Goal: Task Accomplishment & Management: Use online tool/utility

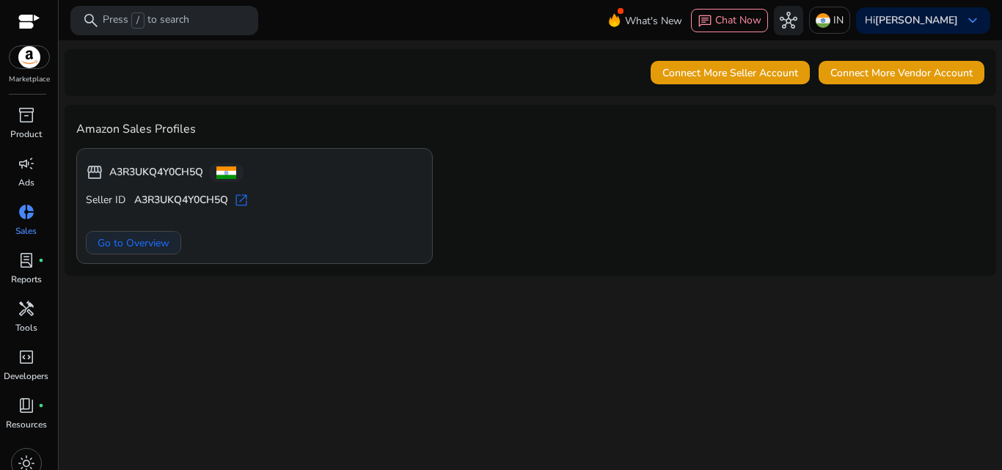
click at [159, 248] on span "Go to Overview" at bounding box center [134, 243] width 72 height 15
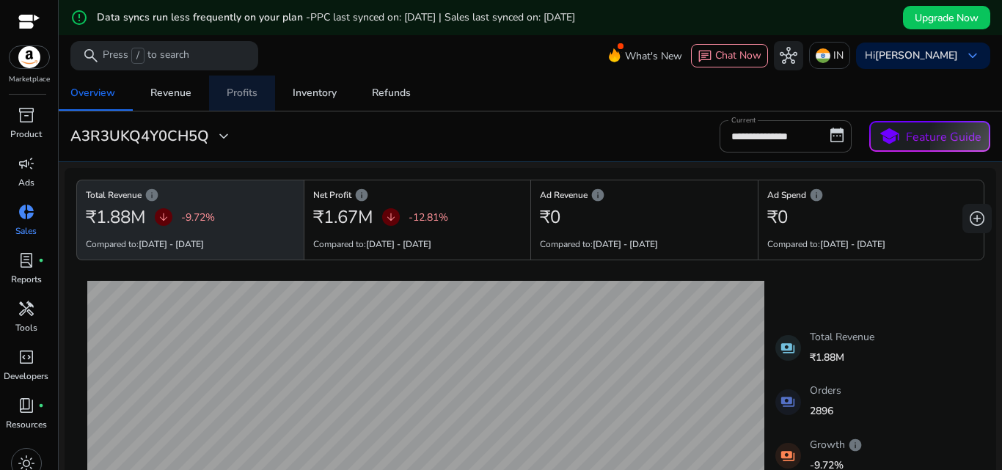
click at [246, 95] on div "Profits" at bounding box center [242, 93] width 31 height 10
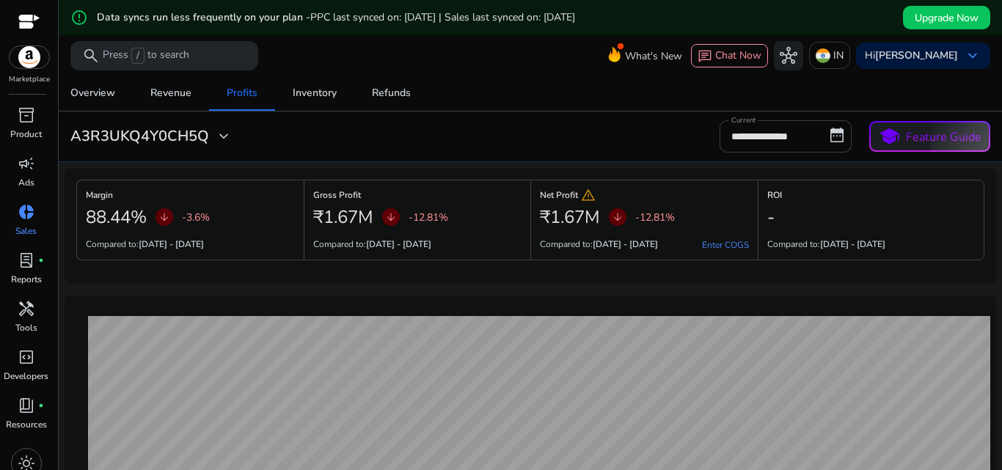
click at [748, 137] on input "**********" at bounding box center [786, 136] width 132 height 32
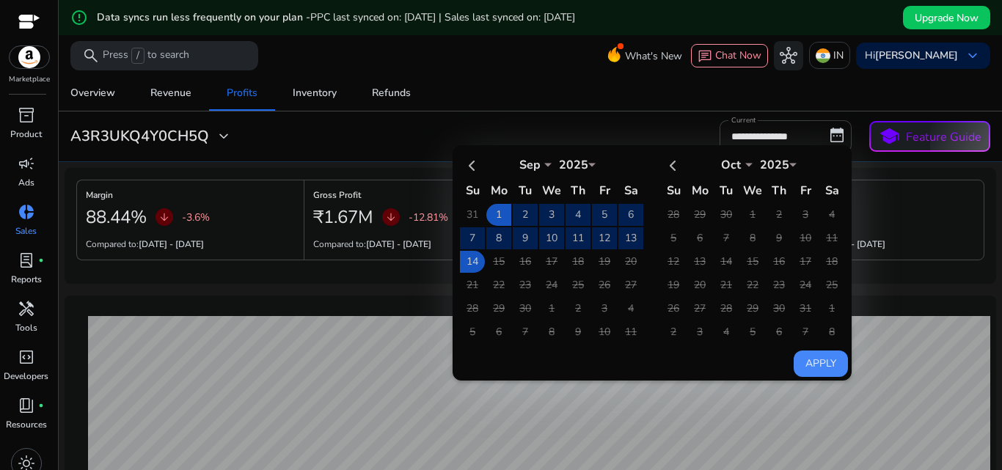
drag, startPoint x: 537, startPoint y: 165, endPoint x: 555, endPoint y: 185, distance: 26.5
click at [537, 165] on select "*** *** *** *** *** *** *** *** *** *** *** ***" at bounding box center [530, 163] width 44 height 12
select select "*"
click at [508, 157] on select "*** *** *** *** *** *** *** *** *** *** *** ***" at bounding box center [530, 163] width 44 height 12
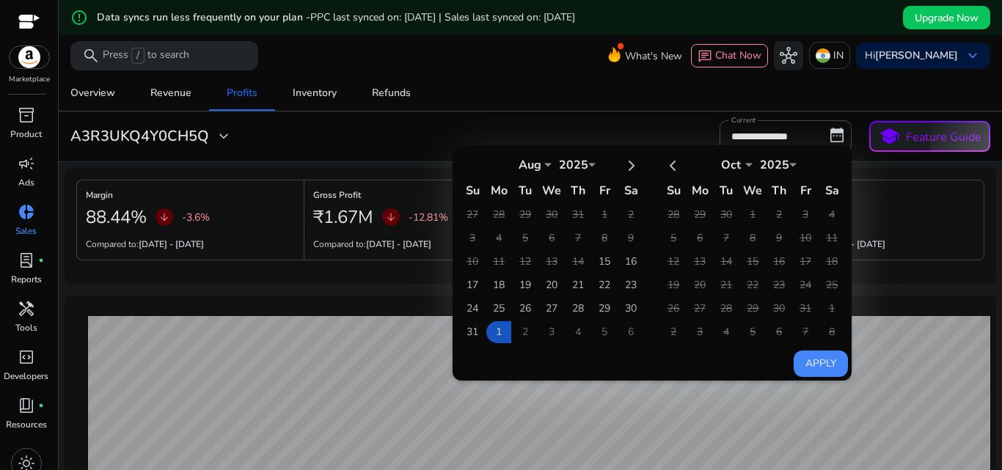
click at [508, 103] on div "Overview Revenue Profits Inventory Refunds" at bounding box center [530, 93] width 955 height 35
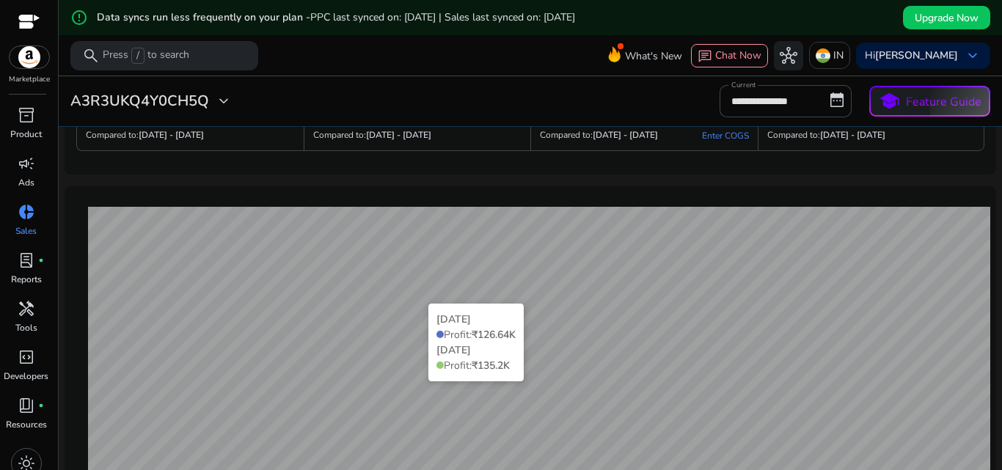
scroll to position [294, 0]
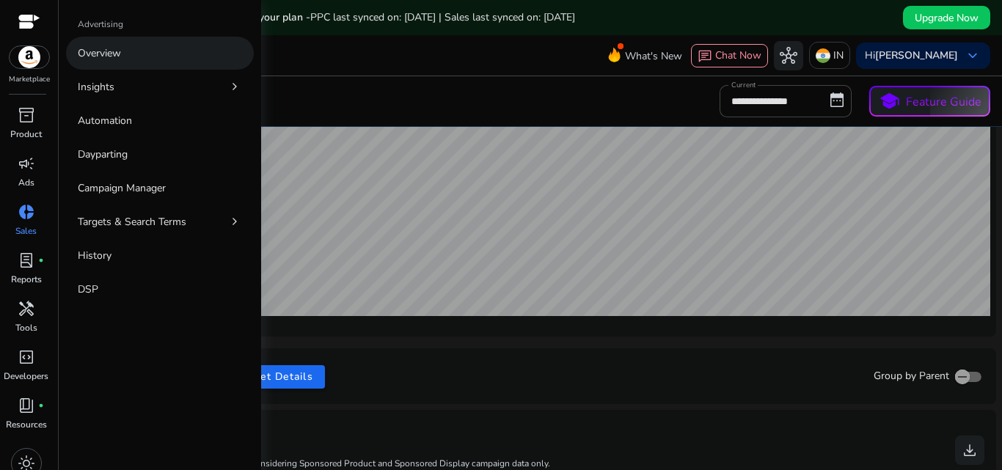
click at [143, 42] on link "Overview" at bounding box center [160, 53] width 188 height 33
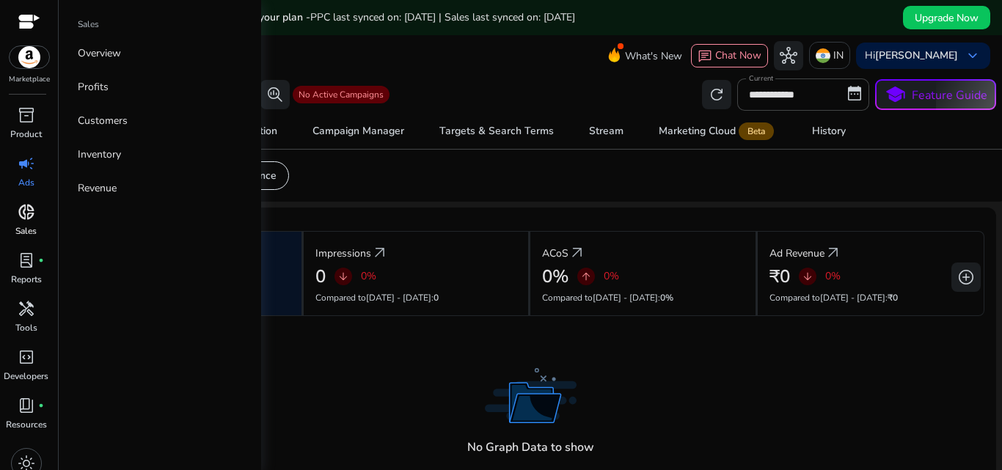
click at [27, 221] on span "donut_small" at bounding box center [27, 212] width 18 height 18
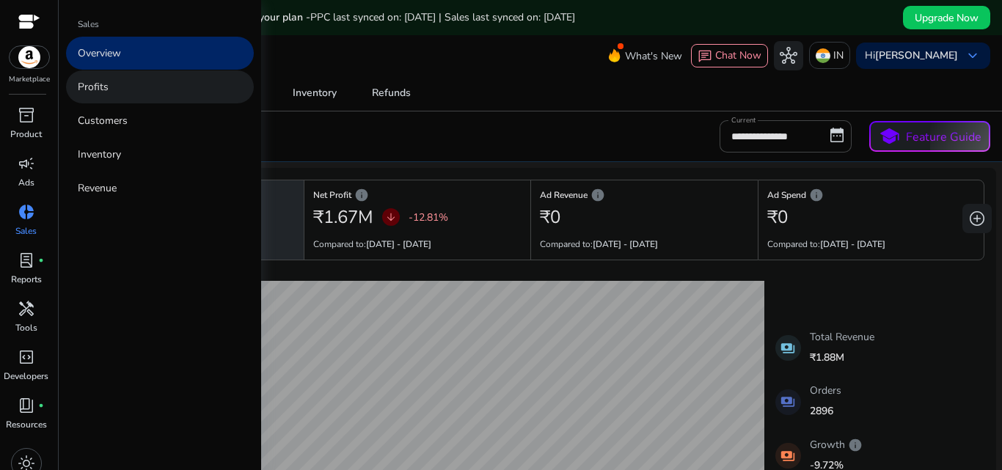
click at [153, 100] on link "Profits" at bounding box center [160, 86] width 188 height 33
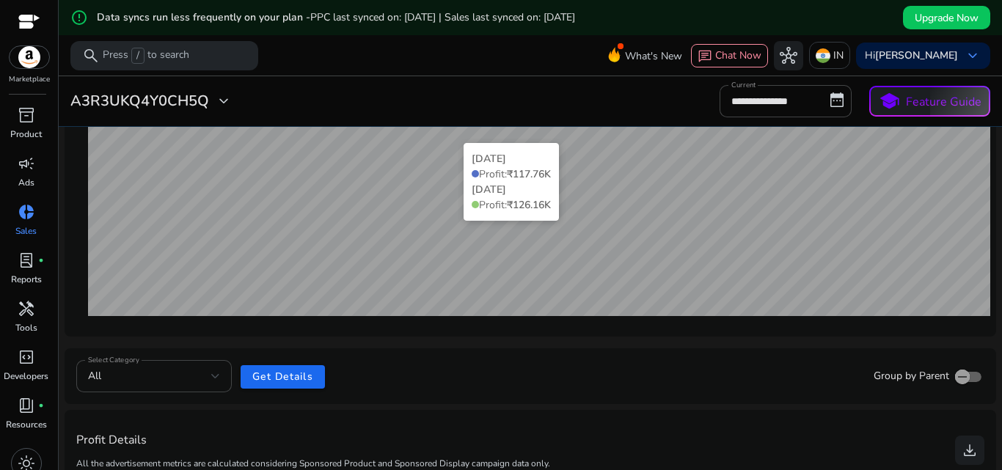
scroll to position [440, 0]
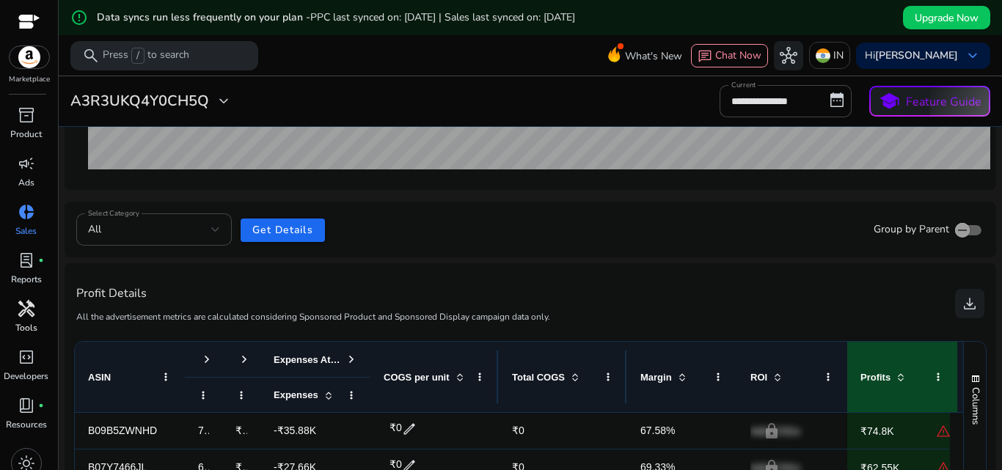
click at [23, 302] on span "handyman" at bounding box center [27, 309] width 18 height 18
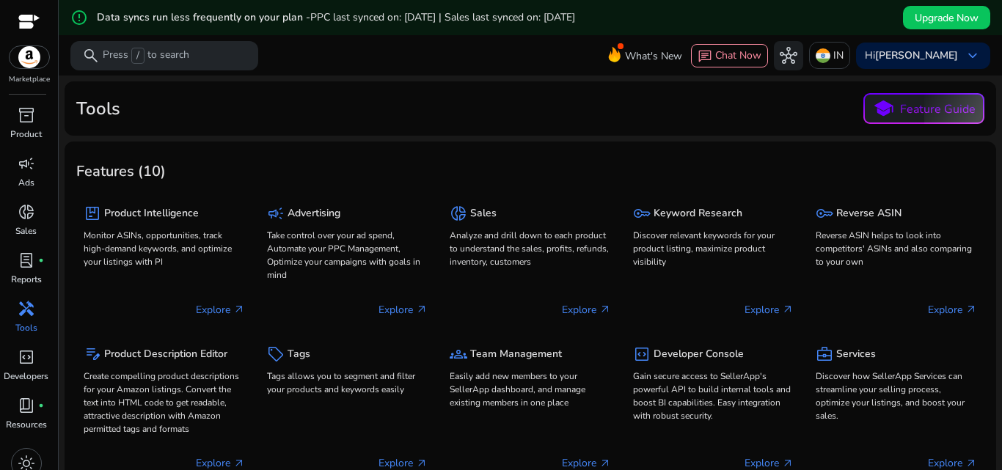
scroll to position [15, 0]
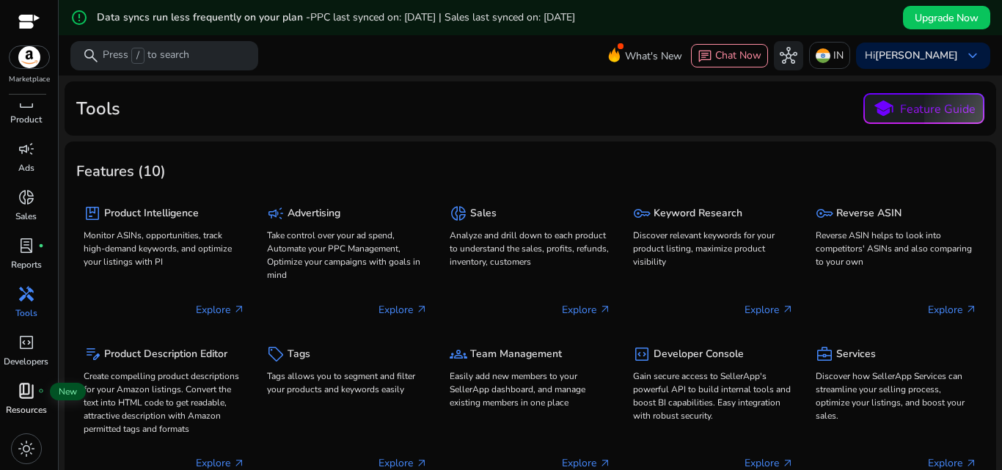
click at [23, 396] on span "book_4" at bounding box center [27, 391] width 18 height 18
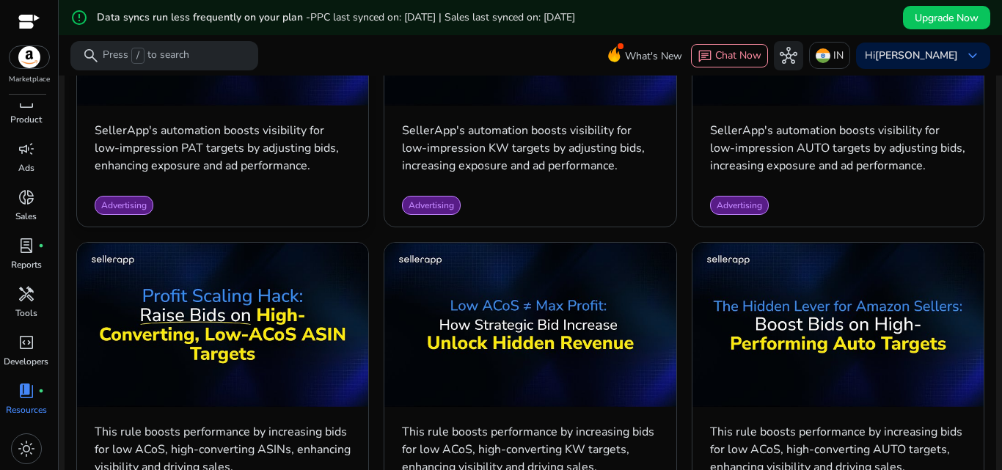
scroll to position [954, 0]
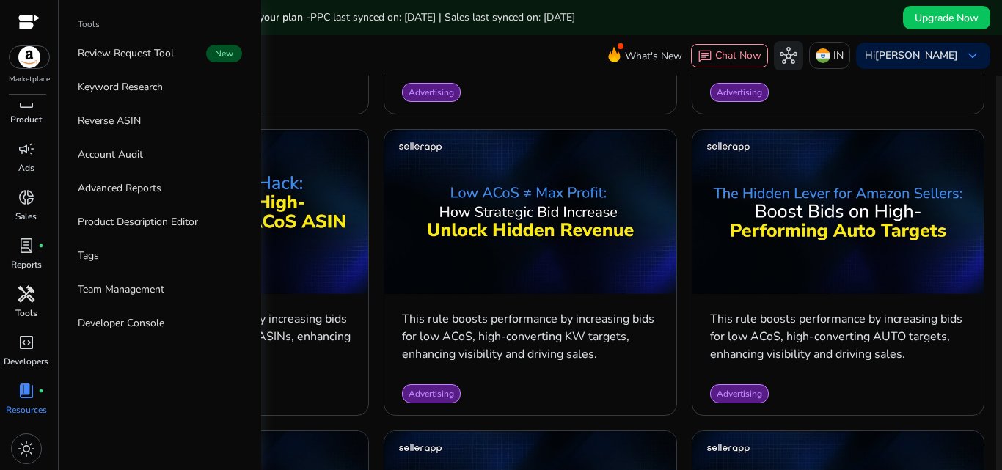
click at [29, 301] on span "handyman" at bounding box center [27, 294] width 18 height 18
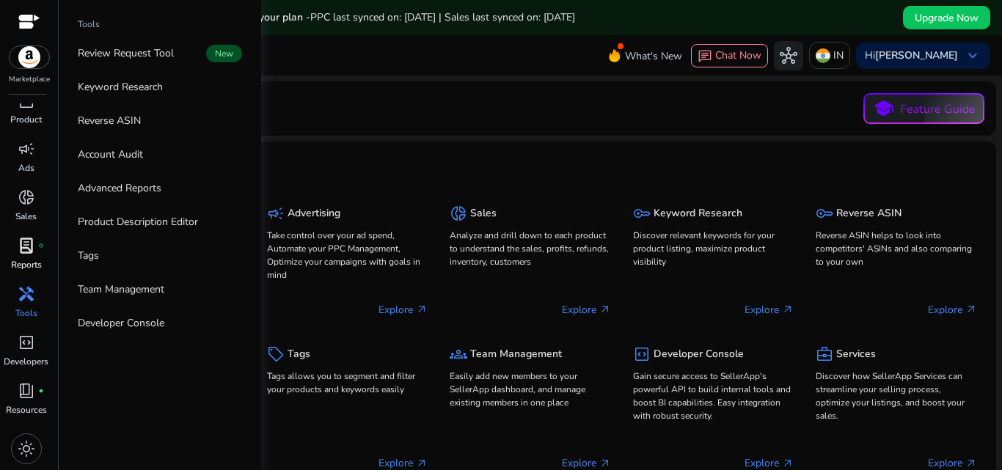
click at [29, 248] on span "lab_profile" at bounding box center [27, 246] width 18 height 18
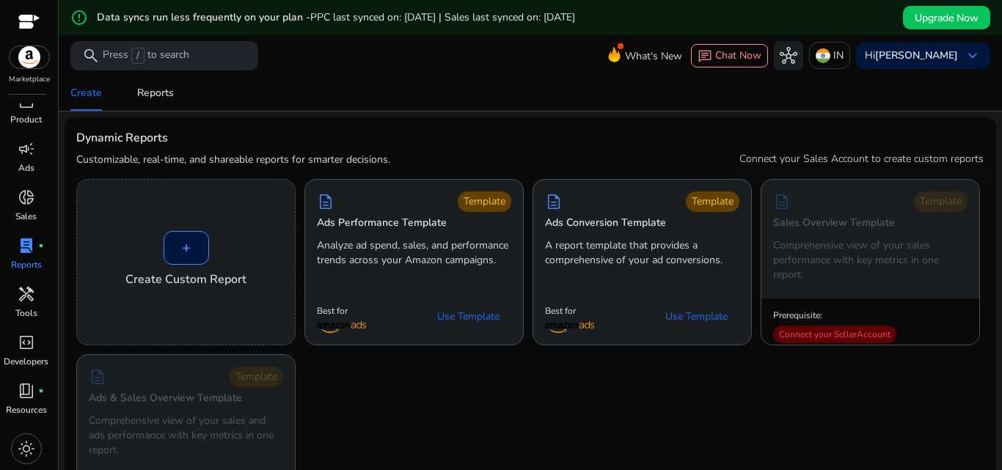
click at [855, 331] on div "Connect your Seller Account" at bounding box center [834, 335] width 123 height 18
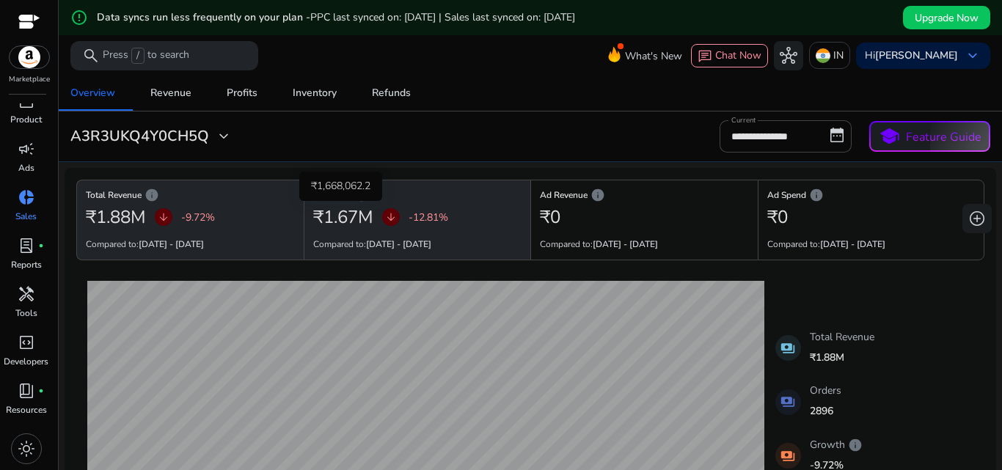
click at [365, 219] on h2 "₹1.67M" at bounding box center [343, 217] width 60 height 21
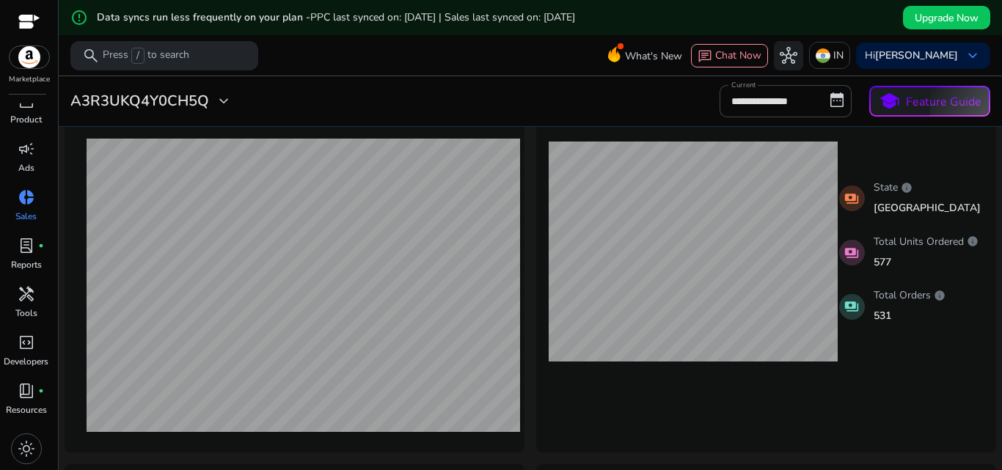
scroll to position [807, 0]
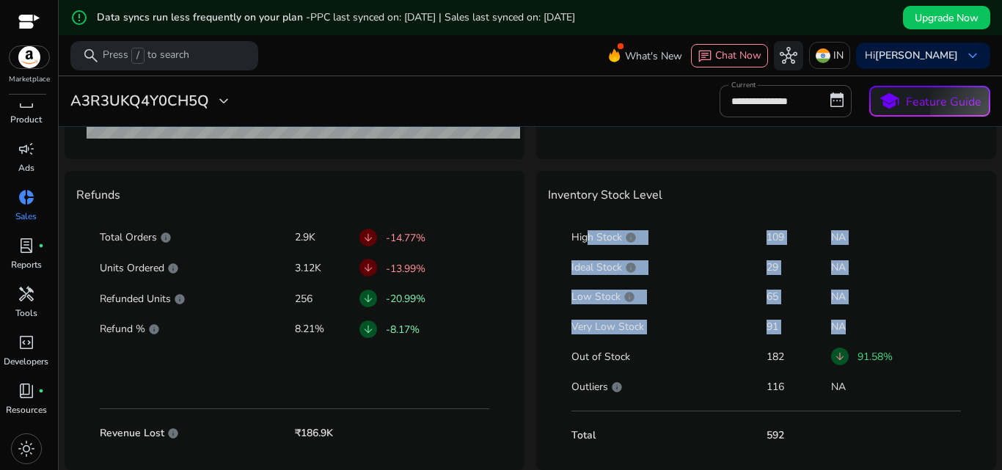
drag, startPoint x: 578, startPoint y: 237, endPoint x: 894, endPoint y: 328, distance: 328.4
click at [894, 328] on div "High Stock info 109 NA Ideal Stock info 29 NA Low Stock info 65 NA Very Low Sto…" at bounding box center [766, 333] width 437 height 251
click at [897, 329] on p "NA" at bounding box center [896, 327] width 130 height 15
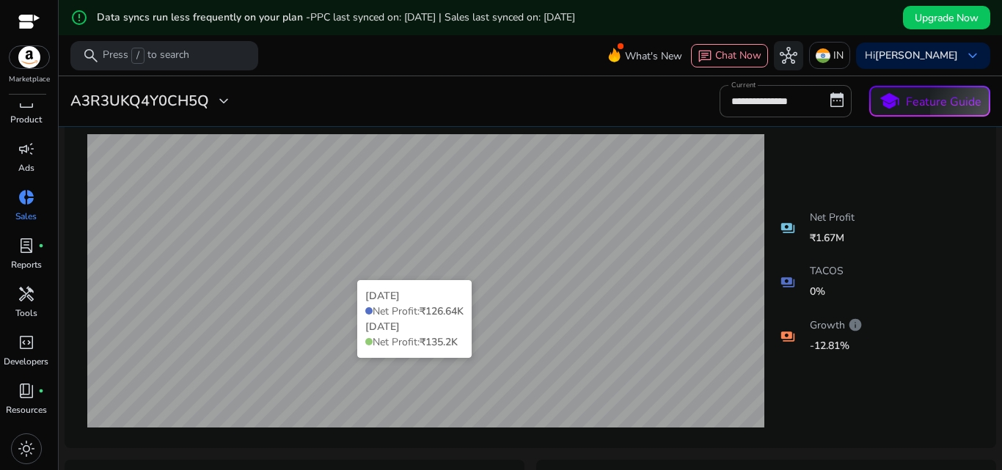
scroll to position [0, 0]
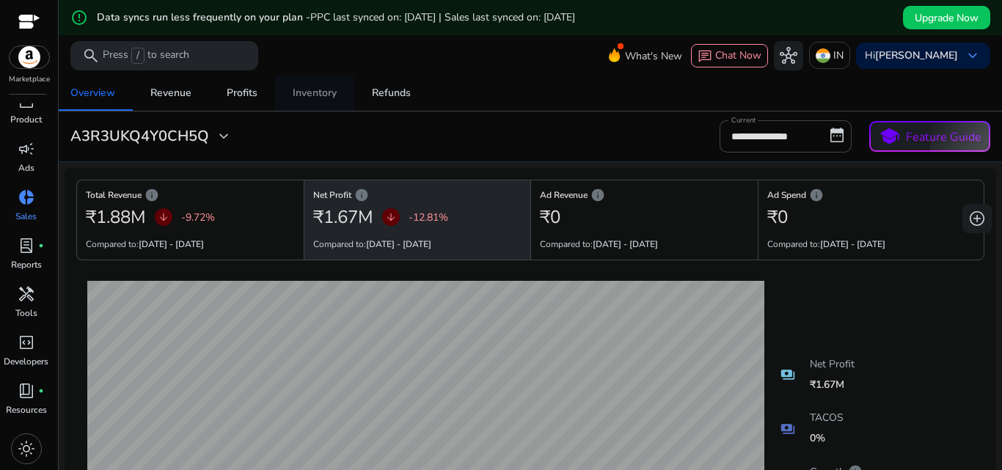
click at [298, 97] on div "Inventory" at bounding box center [315, 93] width 44 height 10
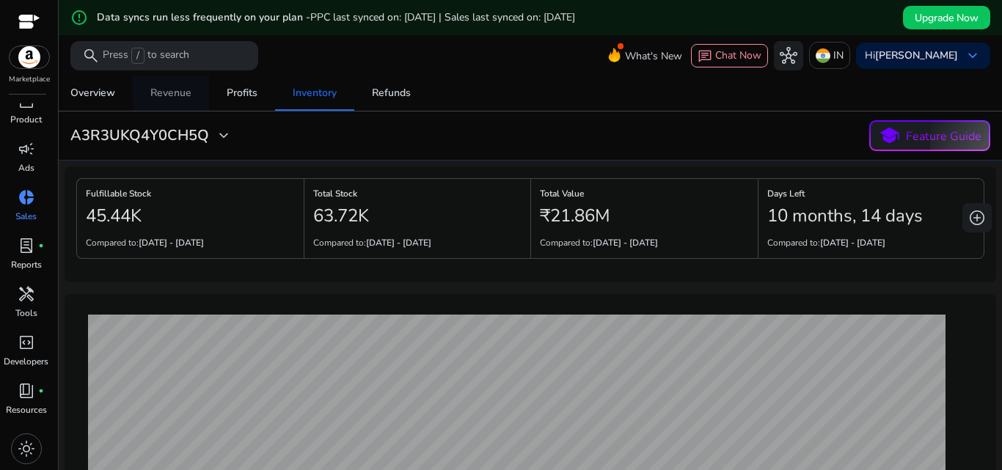
click at [169, 95] on div "Revenue" at bounding box center [170, 93] width 41 height 10
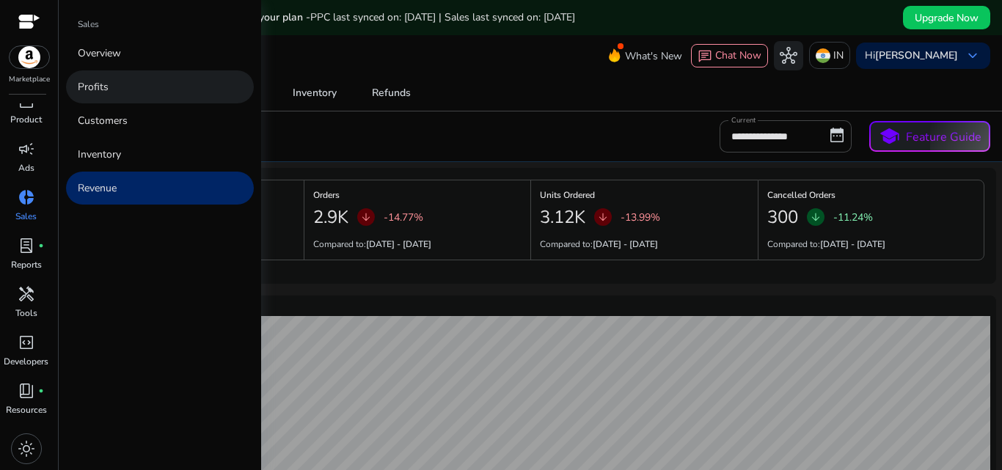
click at [149, 77] on link "Profits" at bounding box center [160, 86] width 188 height 33
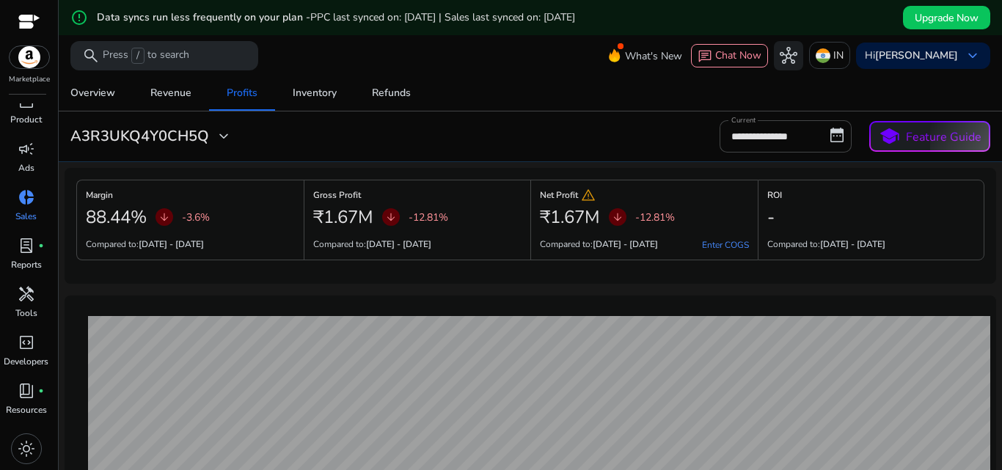
click at [392, 216] on span "arrow_downward" at bounding box center [391, 217] width 12 height 12
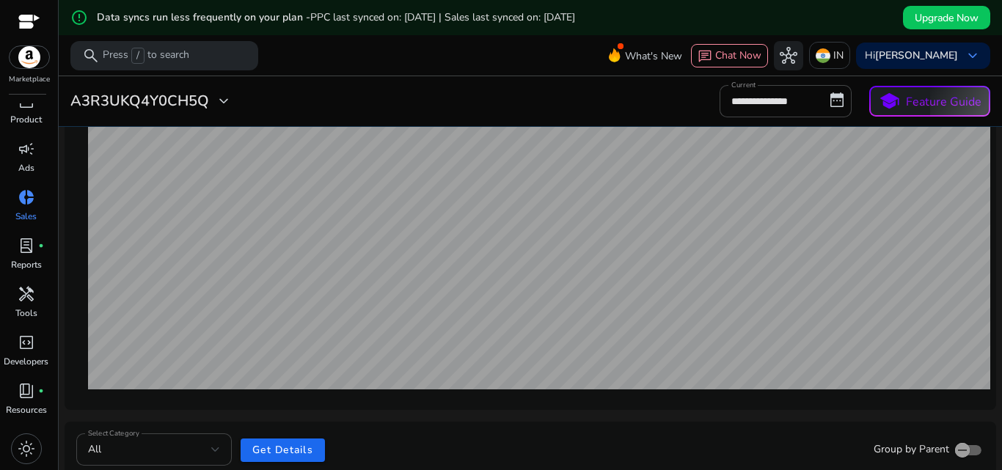
scroll to position [514, 0]
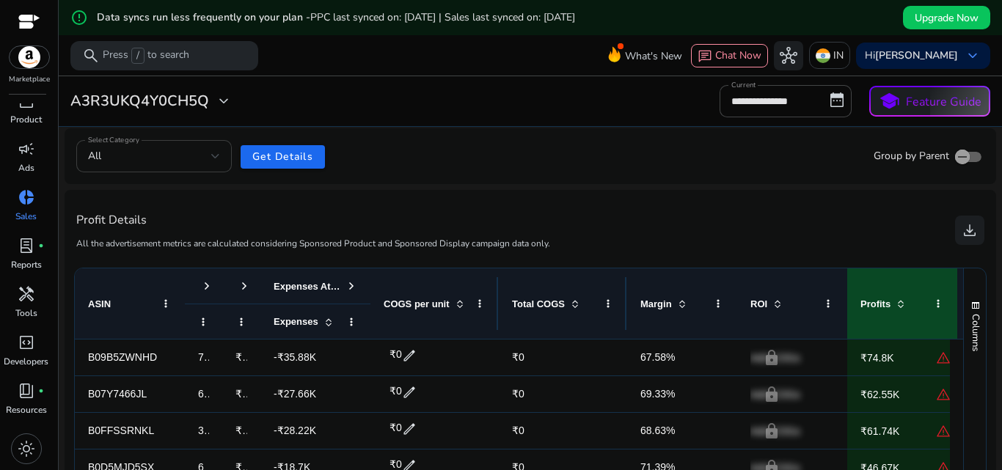
click at [203, 154] on div "All" at bounding box center [149, 156] width 123 height 16
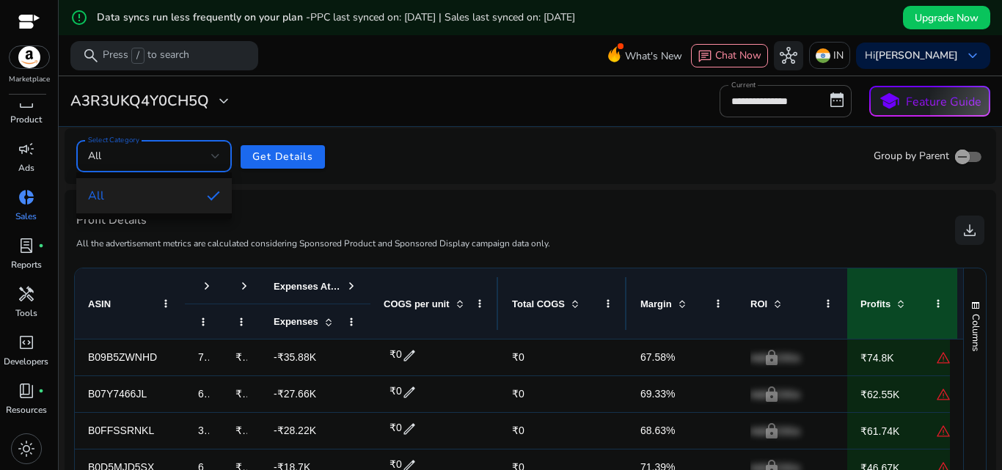
click at [203, 154] on div at bounding box center [501, 235] width 1002 height 470
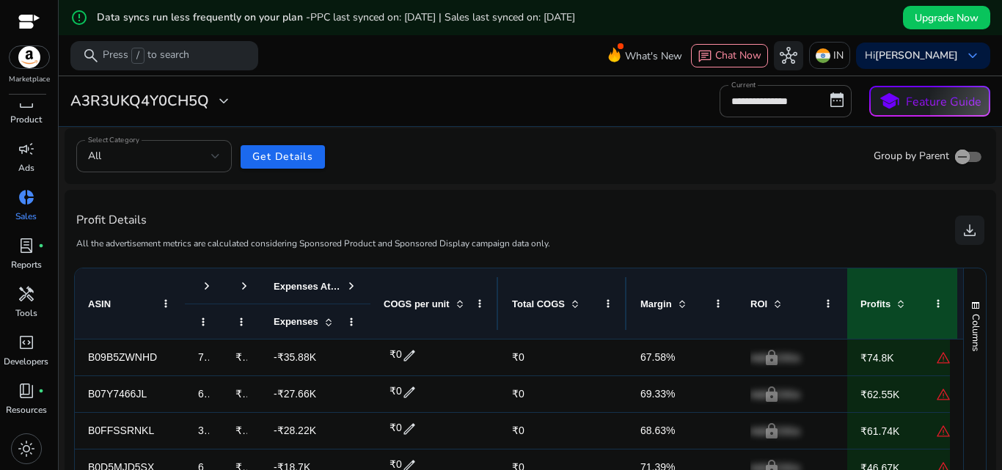
click at [623, 192] on div "Profit Details All the advertisement metrics are calculated considering Sponsor…" at bounding box center [531, 414] width 932 height 448
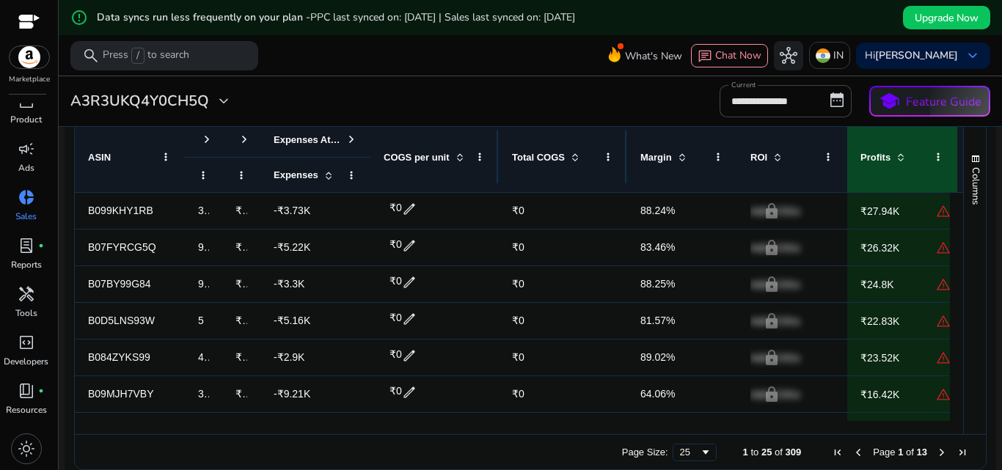
scroll to position [681, 0]
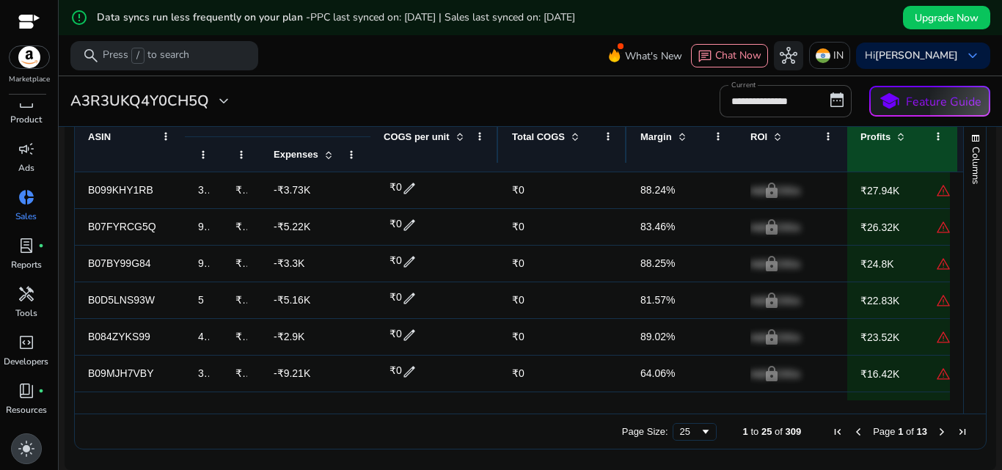
click at [24, 451] on span "light_mode" at bounding box center [27, 449] width 18 height 18
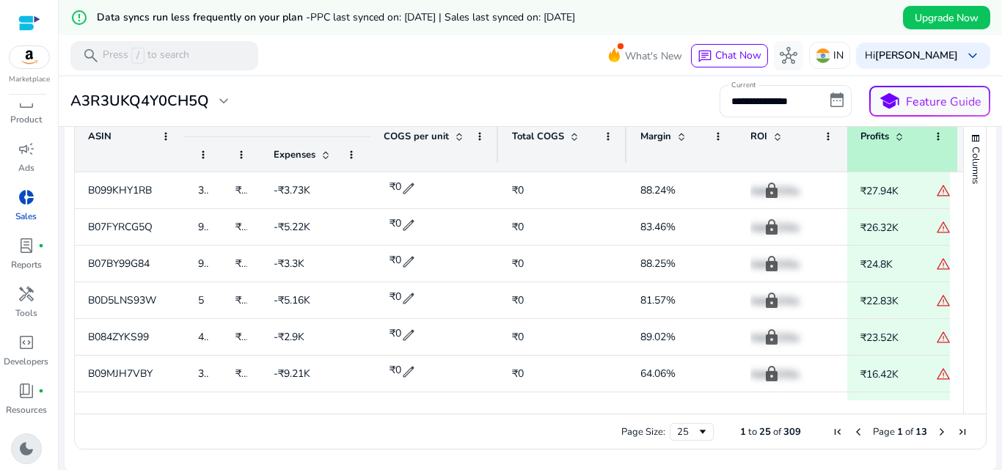
click at [28, 444] on span "dark_mode" at bounding box center [27, 449] width 18 height 18
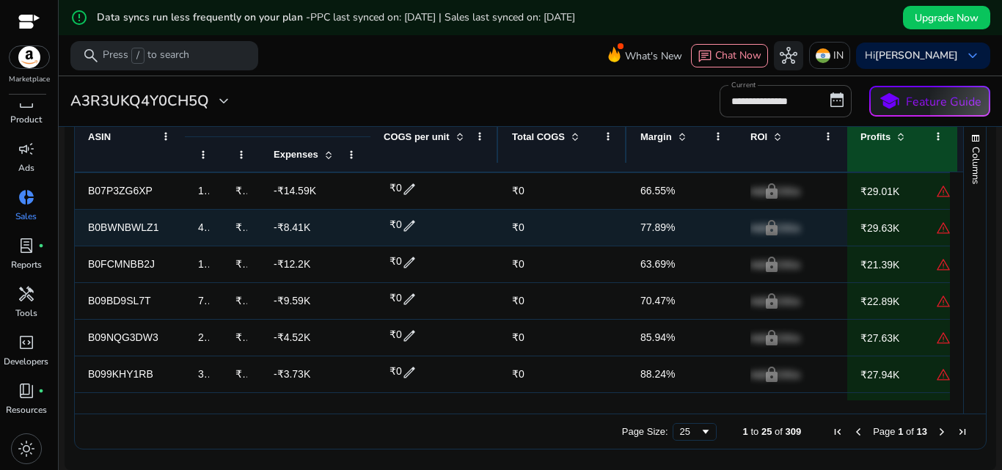
scroll to position [220, 0]
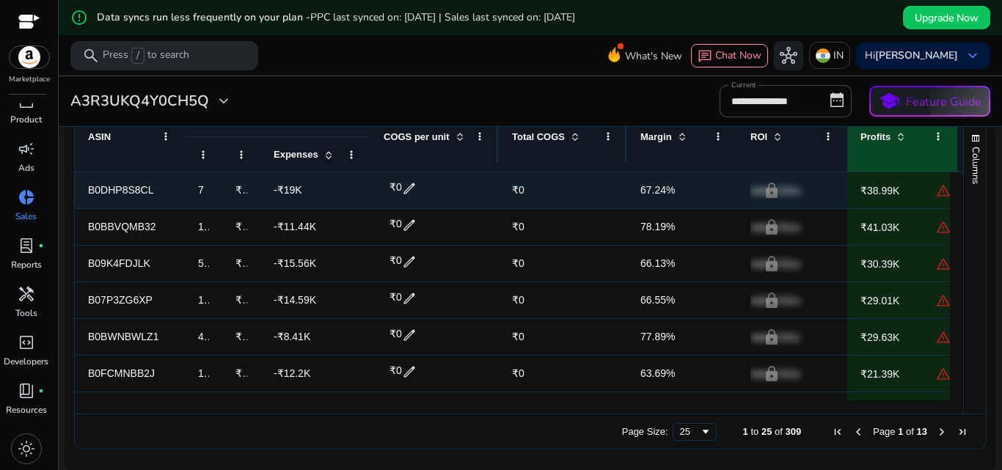
click at [780, 194] on p "Add COGs" at bounding box center [793, 191] width 84 height 30
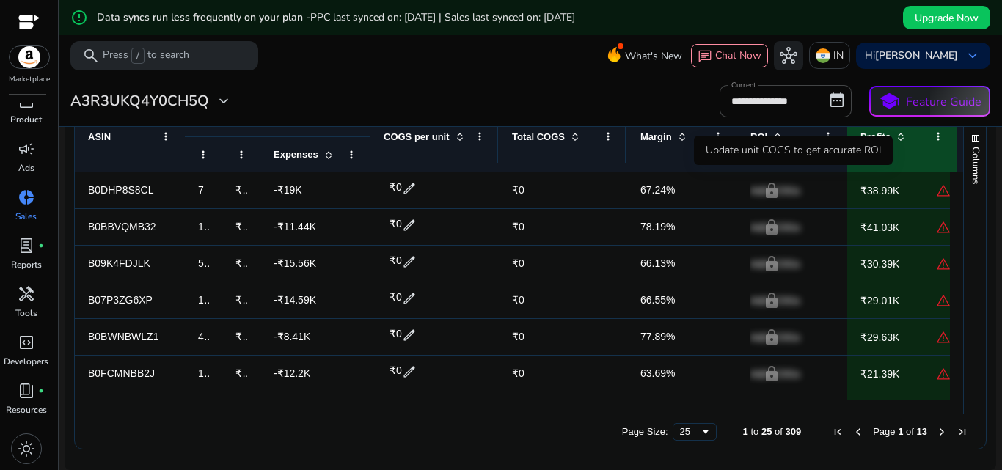
click at [769, 147] on div "Update unit COGS to get accurate ROI" at bounding box center [793, 150] width 199 height 29
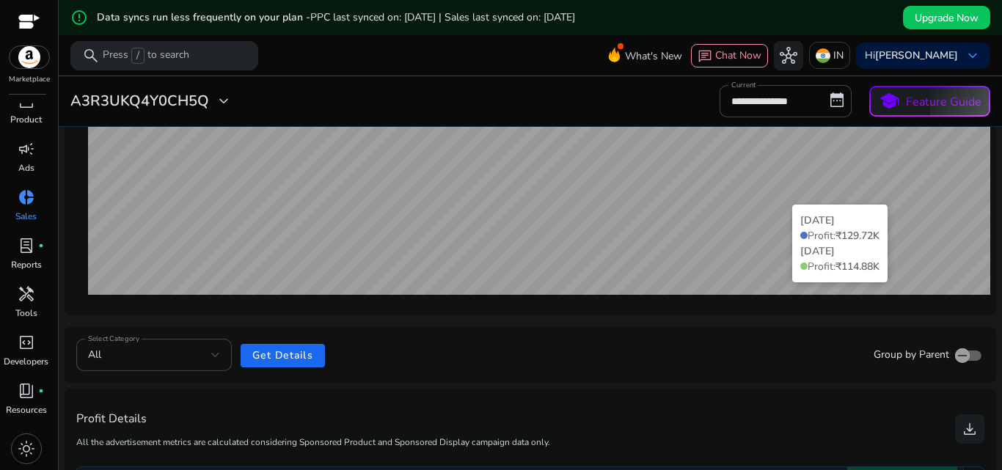
scroll to position [314, 0]
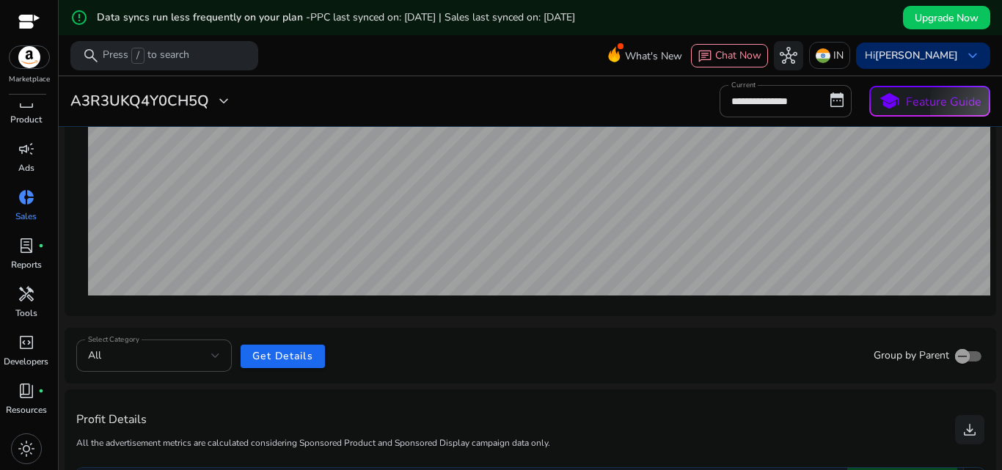
click at [947, 48] on b "[PERSON_NAME]" at bounding box center [916, 55] width 83 height 14
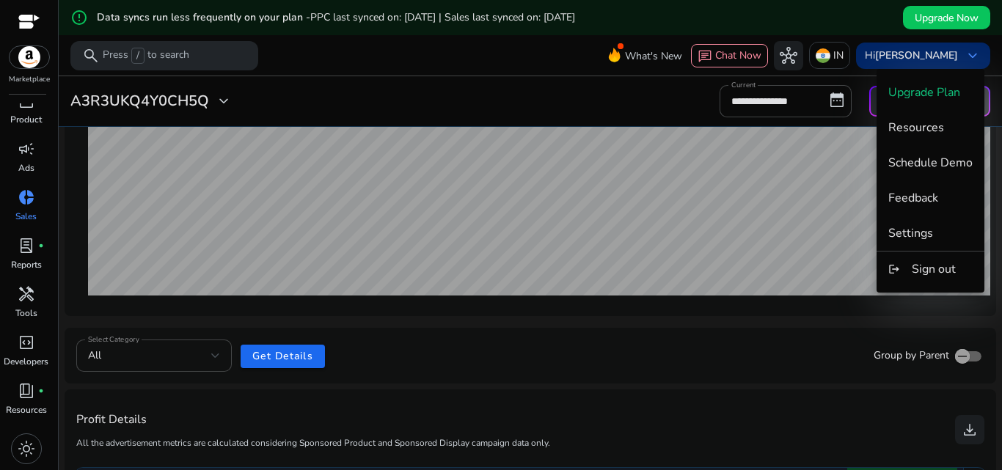
click at [947, 48] on div at bounding box center [501, 235] width 1002 height 470
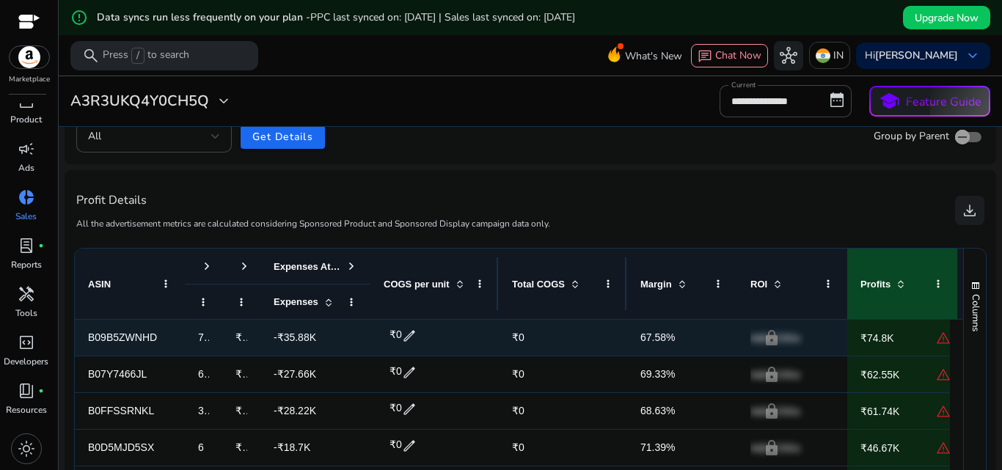
scroll to position [534, 0]
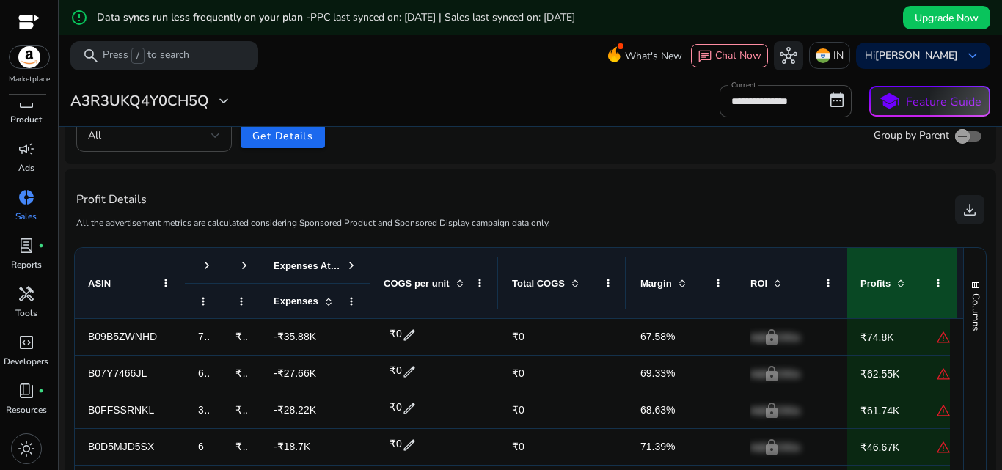
click at [549, 278] on span "Total COGS" at bounding box center [538, 283] width 53 height 11
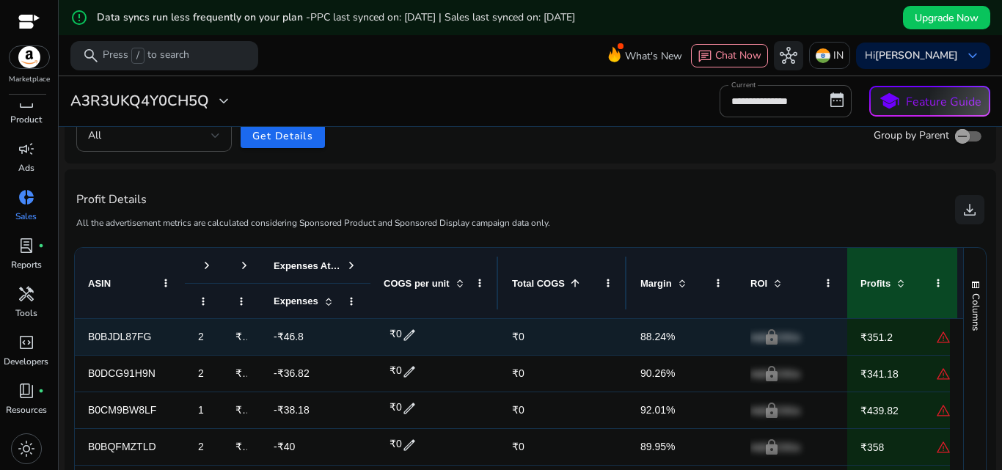
click at [528, 340] on span "₹0" at bounding box center [563, 337] width 102 height 30
click at [393, 331] on span "₹0" at bounding box center [396, 334] width 12 height 12
click at [465, 331] on span "close" at bounding box center [459, 336] width 16 height 16
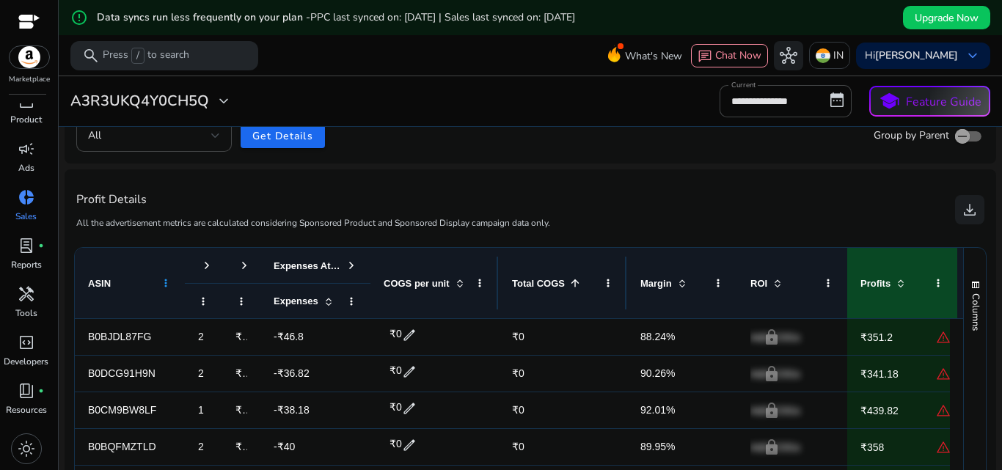
click at [168, 283] on span at bounding box center [166, 283] width 12 height 12
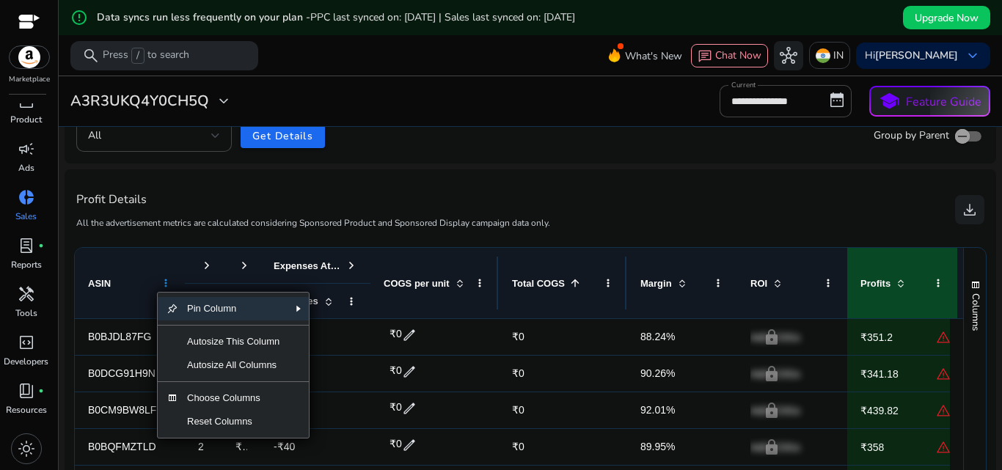
click at [168, 277] on span at bounding box center [166, 283] width 12 height 12
click at [359, 266] on div "Expenses Attributes" at bounding box center [316, 265] width 110 height 35
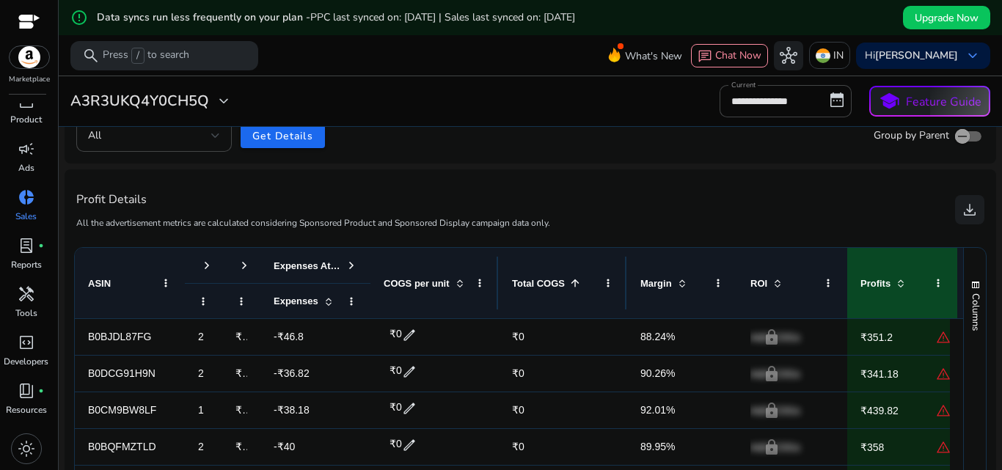
click at [351, 264] on span at bounding box center [352, 266] width 12 height 12
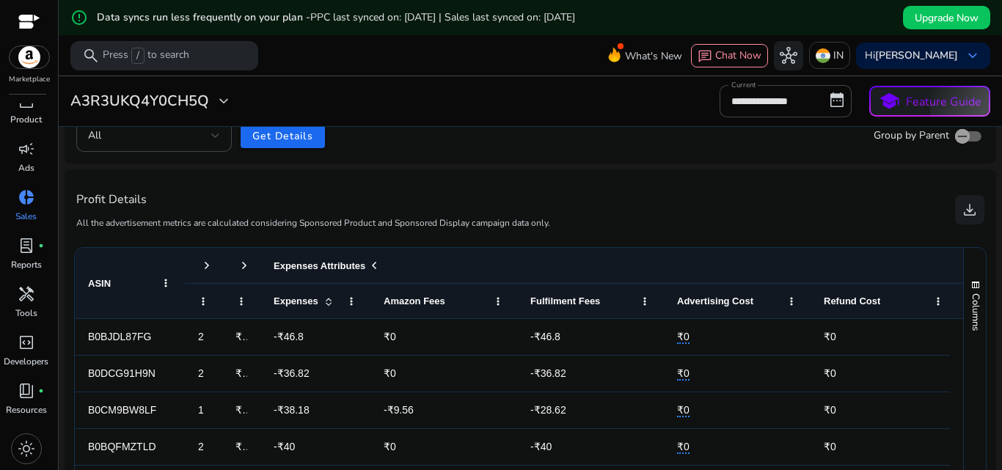
click at [368, 263] on span at bounding box center [374, 266] width 12 height 12
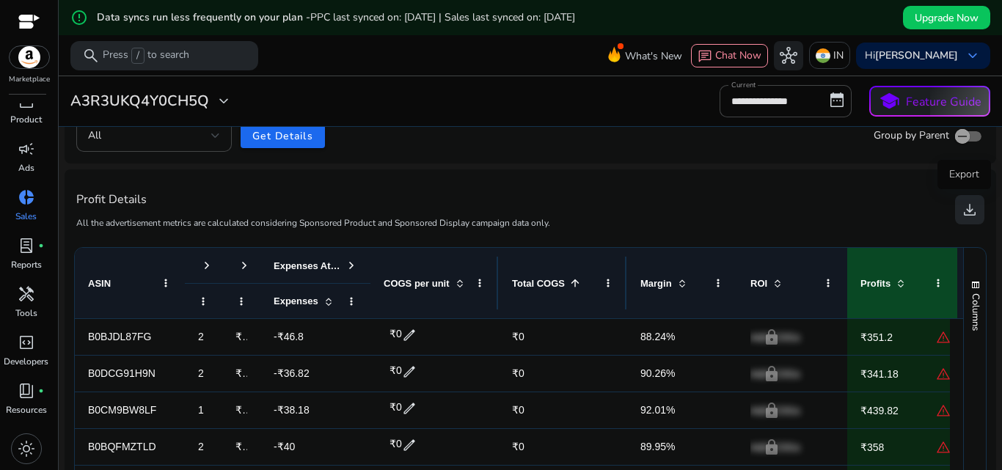
click at [974, 220] on button "download" at bounding box center [969, 209] width 29 height 29
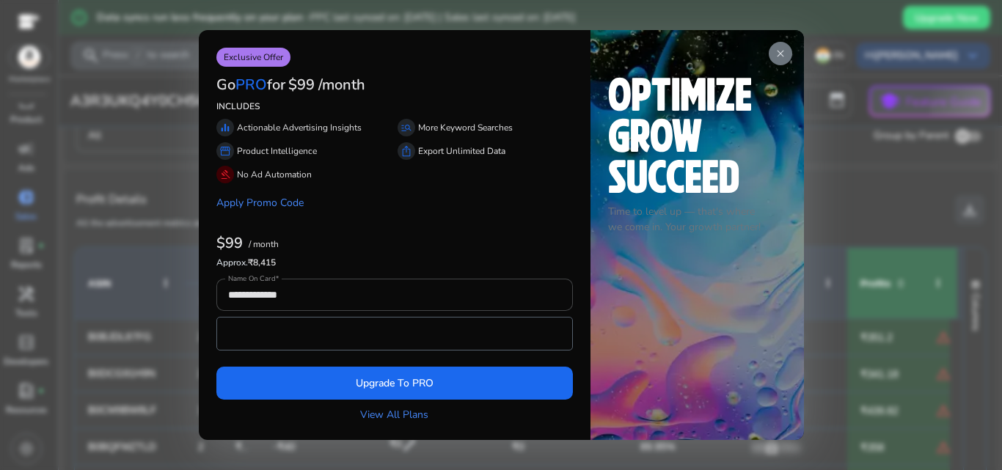
drag, startPoint x: 256, startPoint y: 131, endPoint x: 506, endPoint y: 234, distance: 269.8
click at [505, 233] on div "**********" at bounding box center [395, 235] width 392 height 410
click at [506, 235] on div "$99 / month" at bounding box center [394, 244] width 357 height 19
click at [652, 222] on p "Time to level up — that's where we come in. Your growth partner!" at bounding box center [697, 219] width 178 height 31
click at [870, 122] on div at bounding box center [501, 235] width 1002 height 470
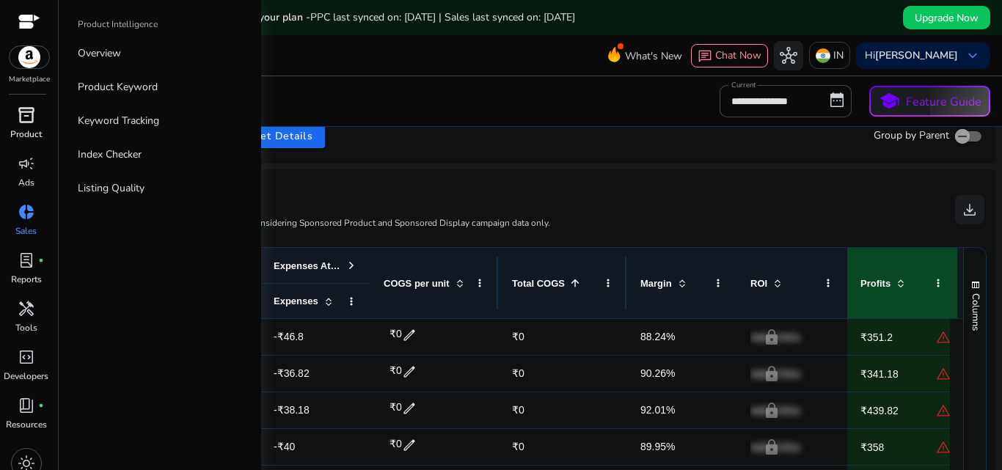
click at [31, 131] on p "Product" at bounding box center [26, 134] width 32 height 13
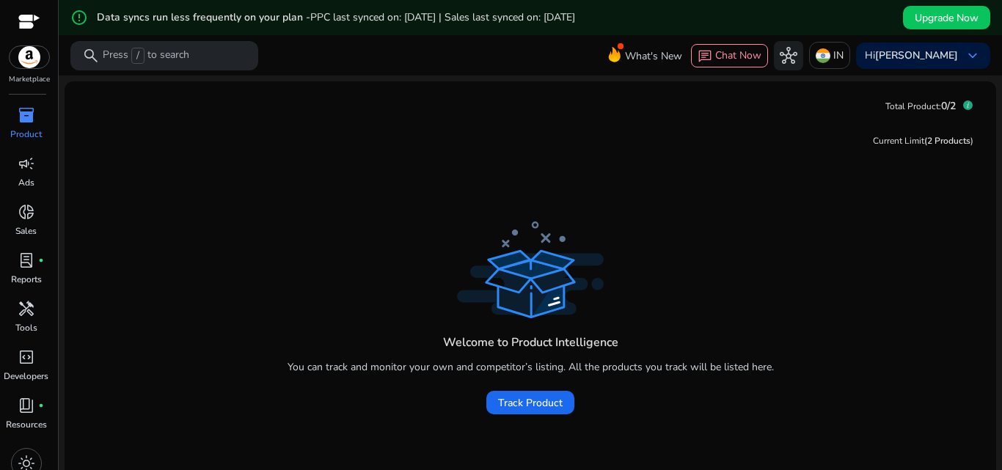
click at [34, 122] on div "inventory_2" at bounding box center [26, 114] width 41 height 23
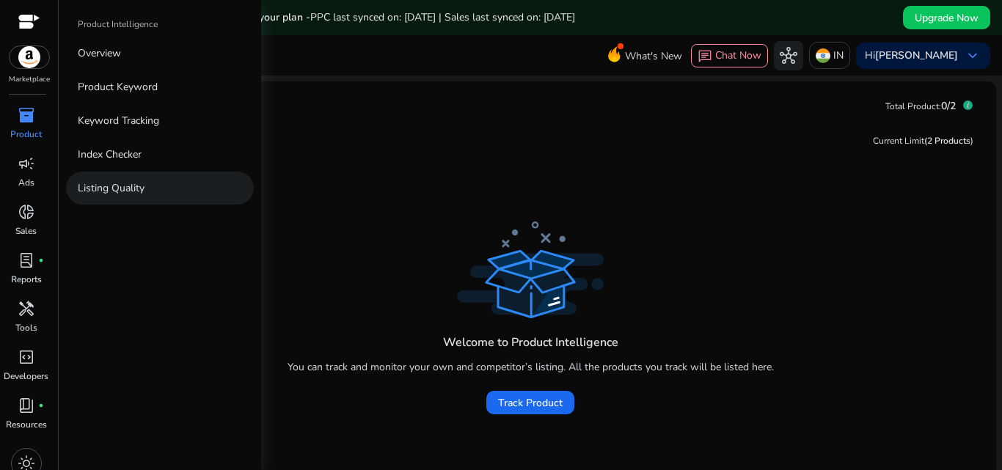
click at [123, 187] on p "Listing Quality" at bounding box center [111, 188] width 67 height 15
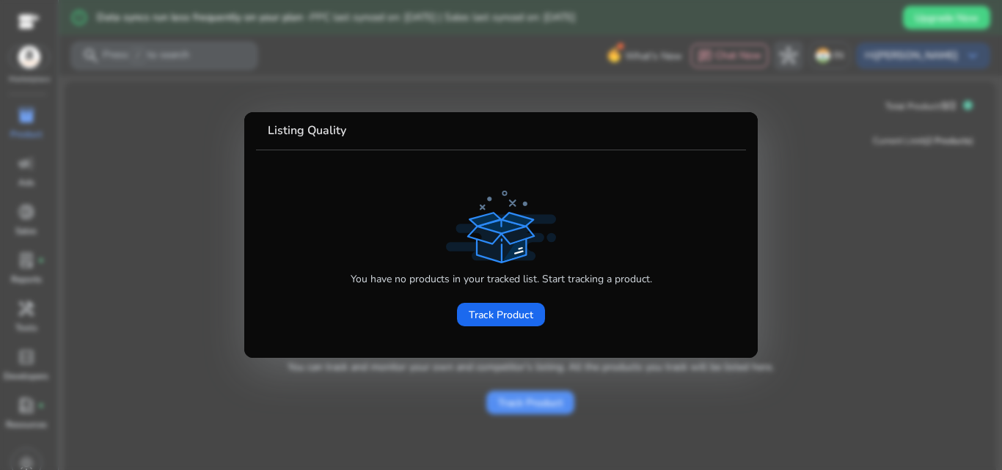
click at [186, 229] on div at bounding box center [501, 235] width 1002 height 470
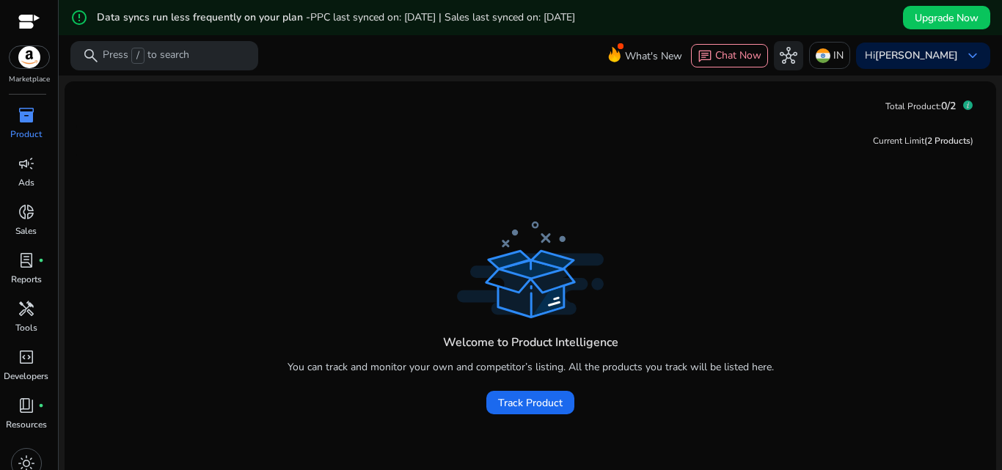
click at [29, 65] on img at bounding box center [30, 57] width 40 height 22
